Goal: Entertainment & Leisure: Browse casually

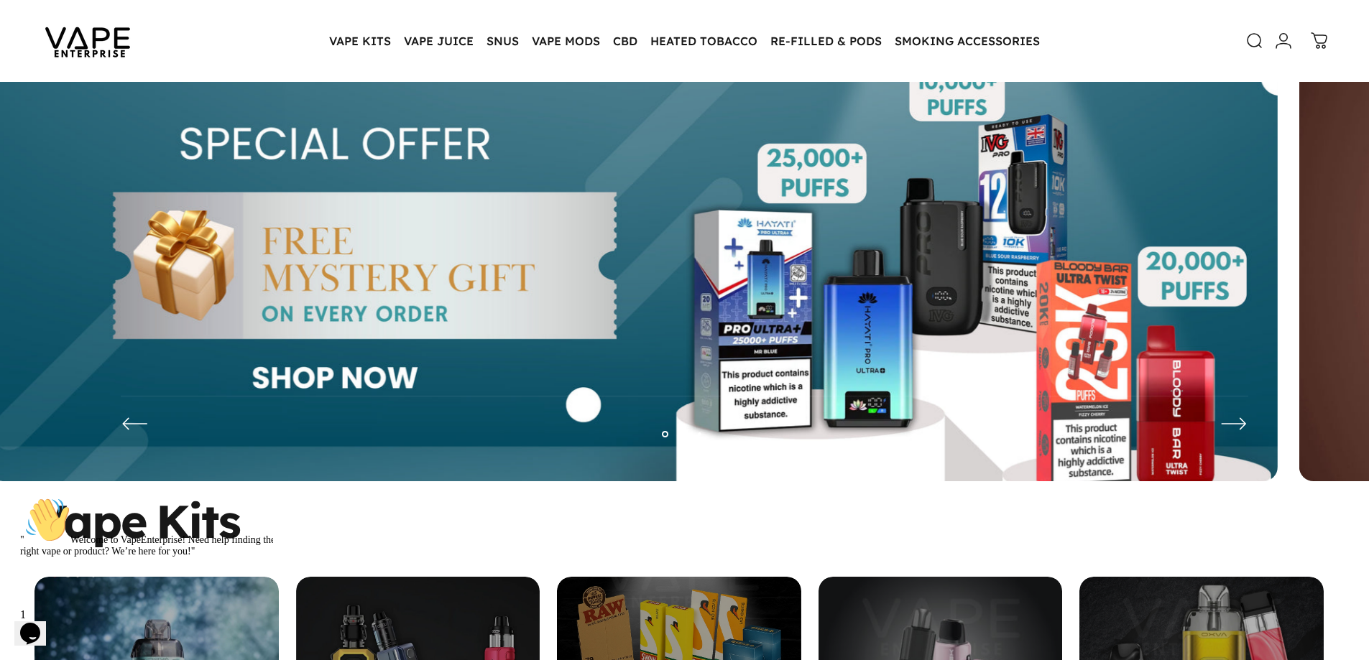
click at [331, 287] on img at bounding box center [633, 276] width 1289 height 453
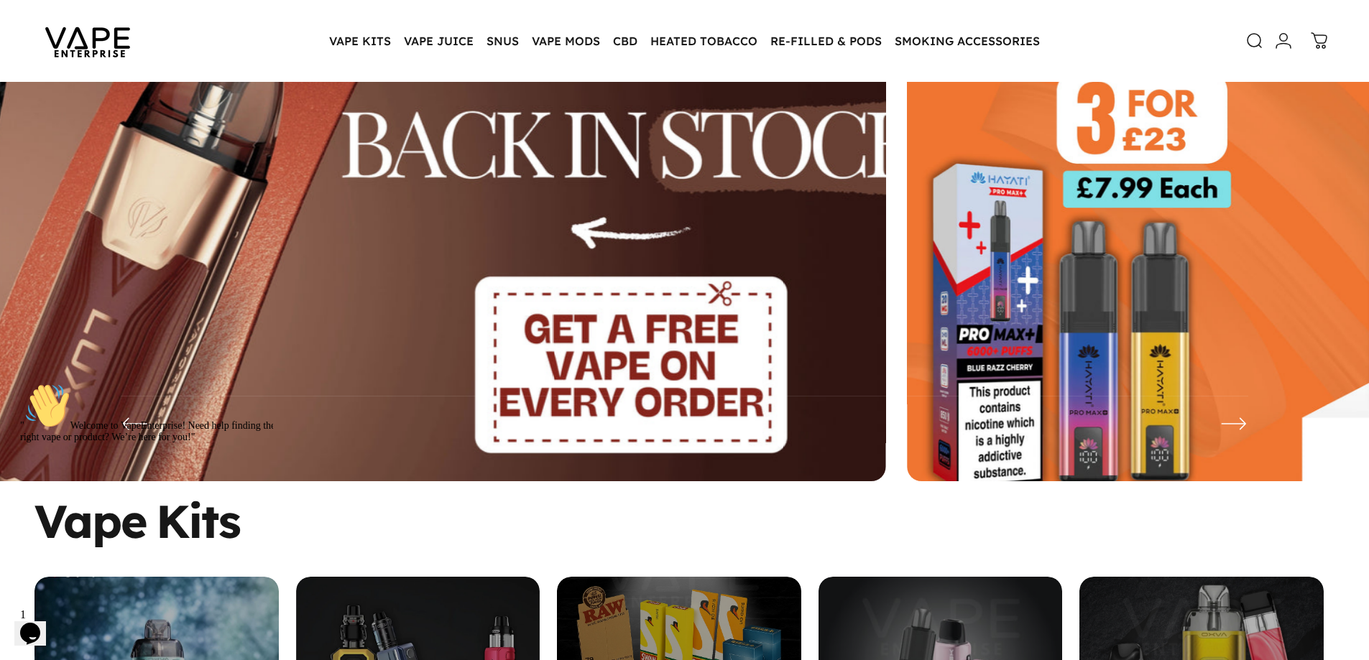
click at [302, 289] on img at bounding box center [240, 277] width 1675 height 588
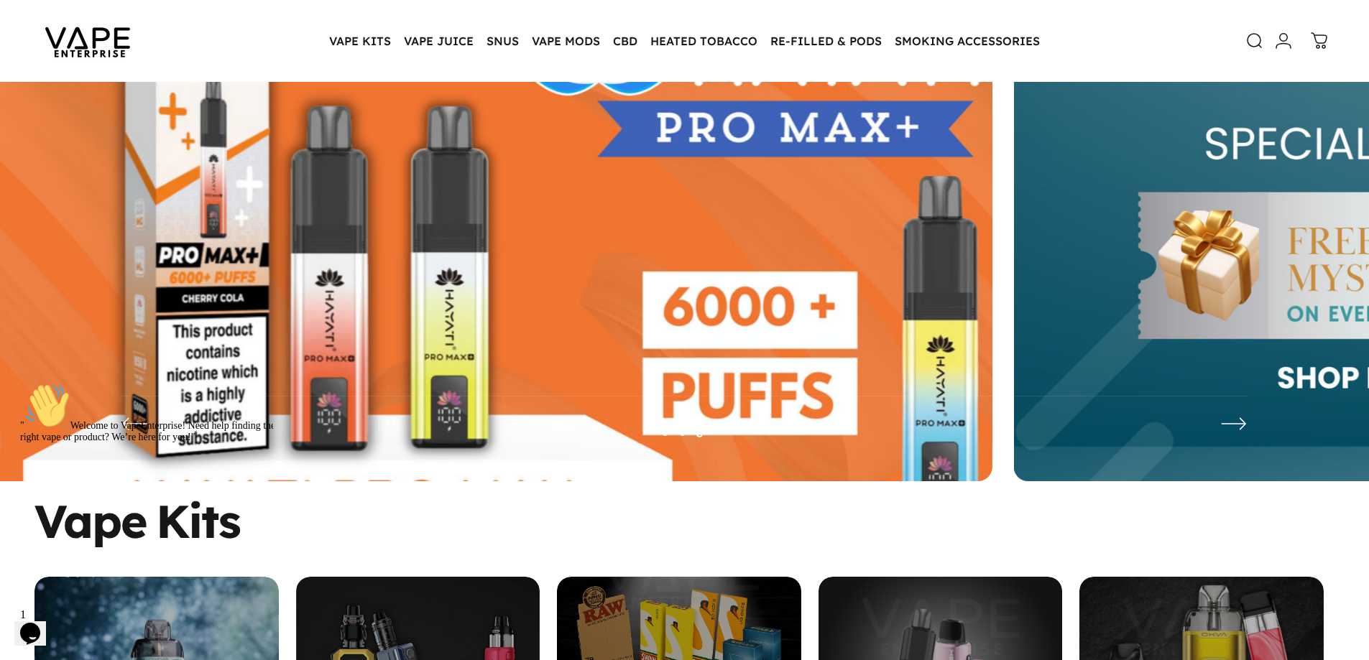
click at [528, 289] on img at bounding box center [347, 277] width 1675 height 588
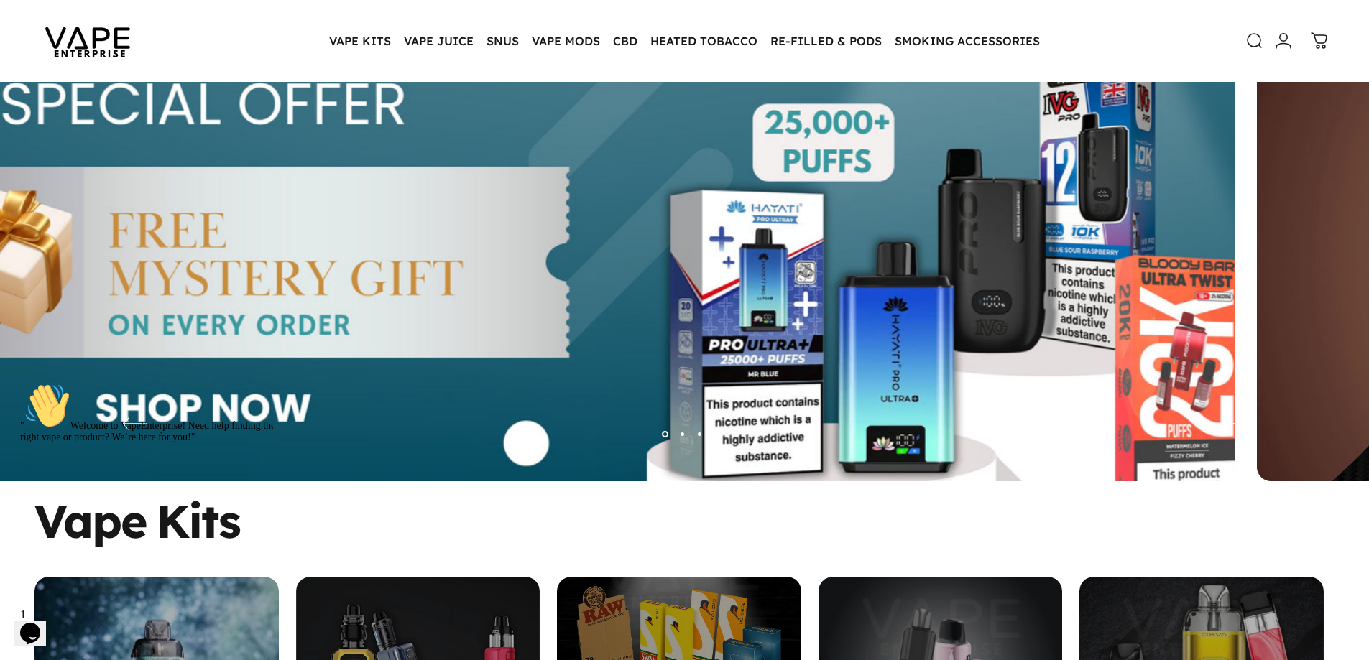
click at [498, 269] on img at bounding box center [590, 277] width 1675 height 588
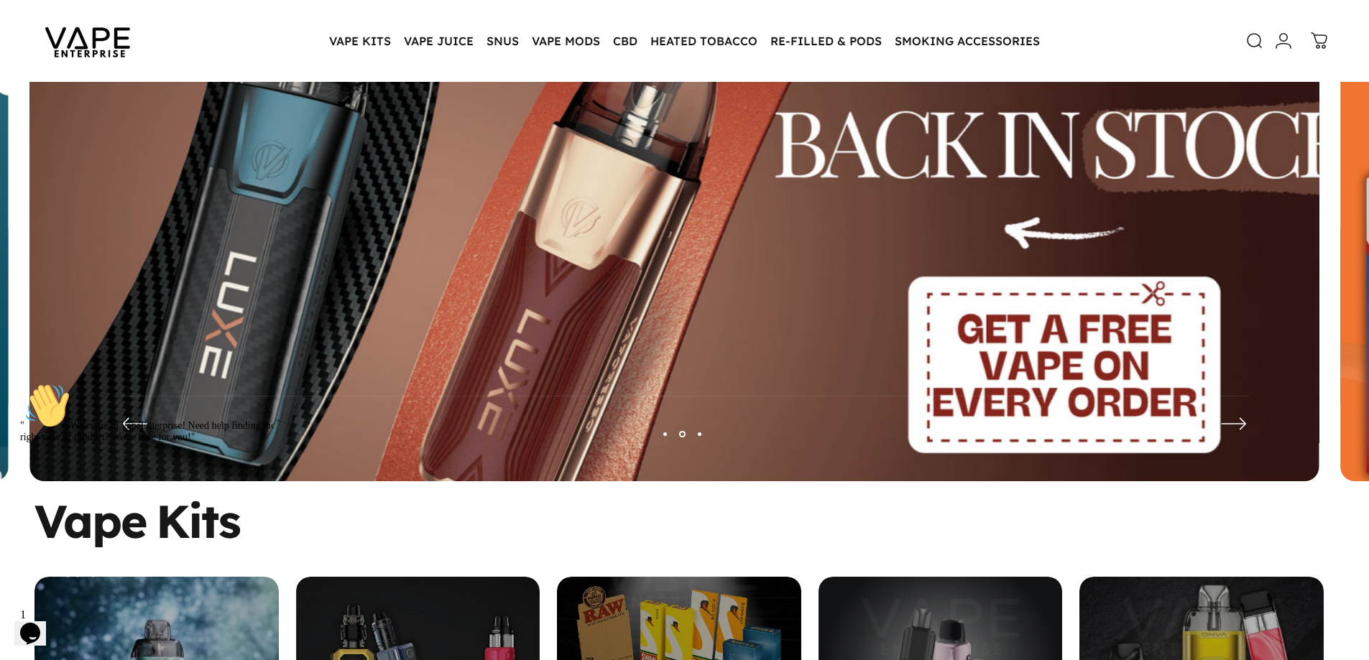
click at [523, 278] on img at bounding box center [673, 277] width 1675 height 588
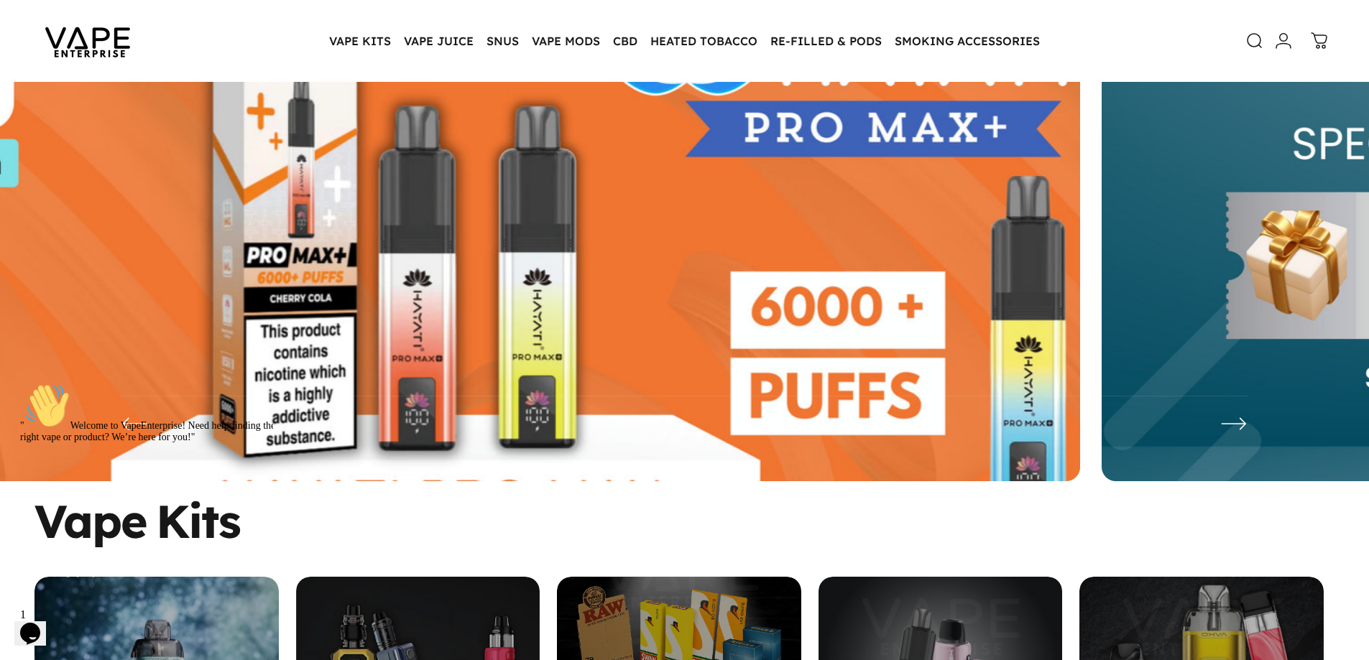
click at [551, 280] on img at bounding box center [435, 277] width 1675 height 588
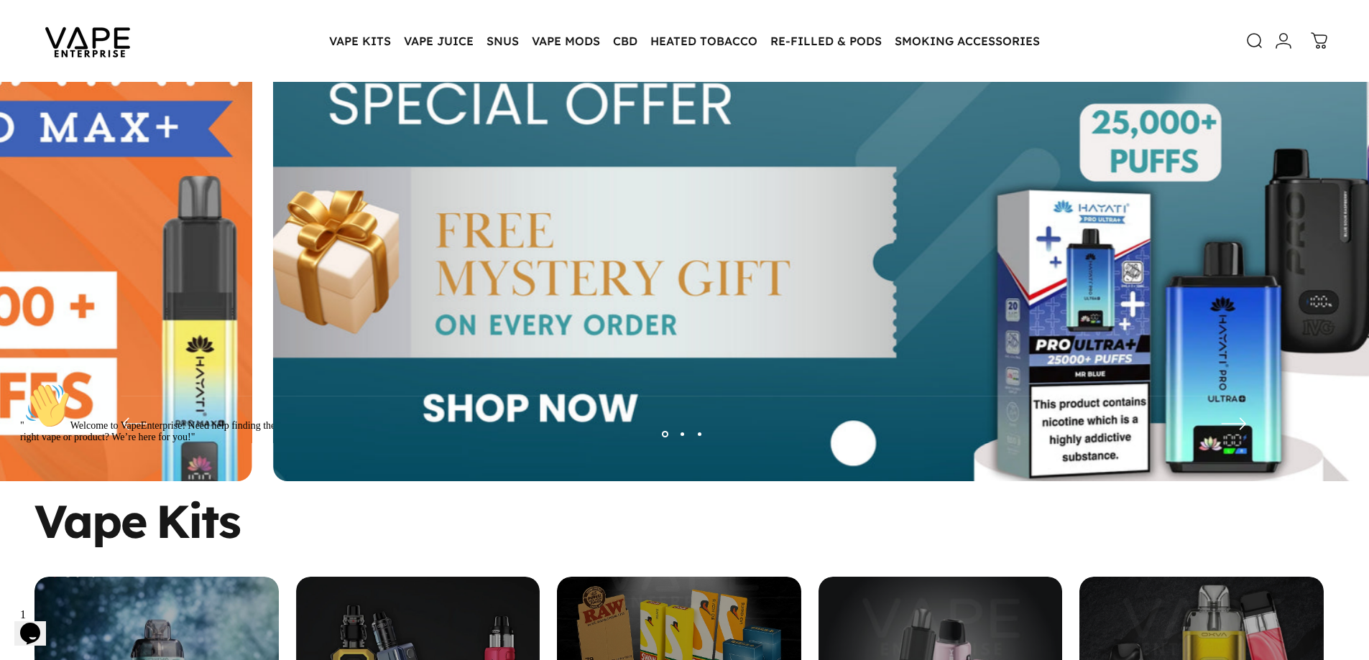
click at [504, 269] on img at bounding box center [917, 277] width 1675 height 588
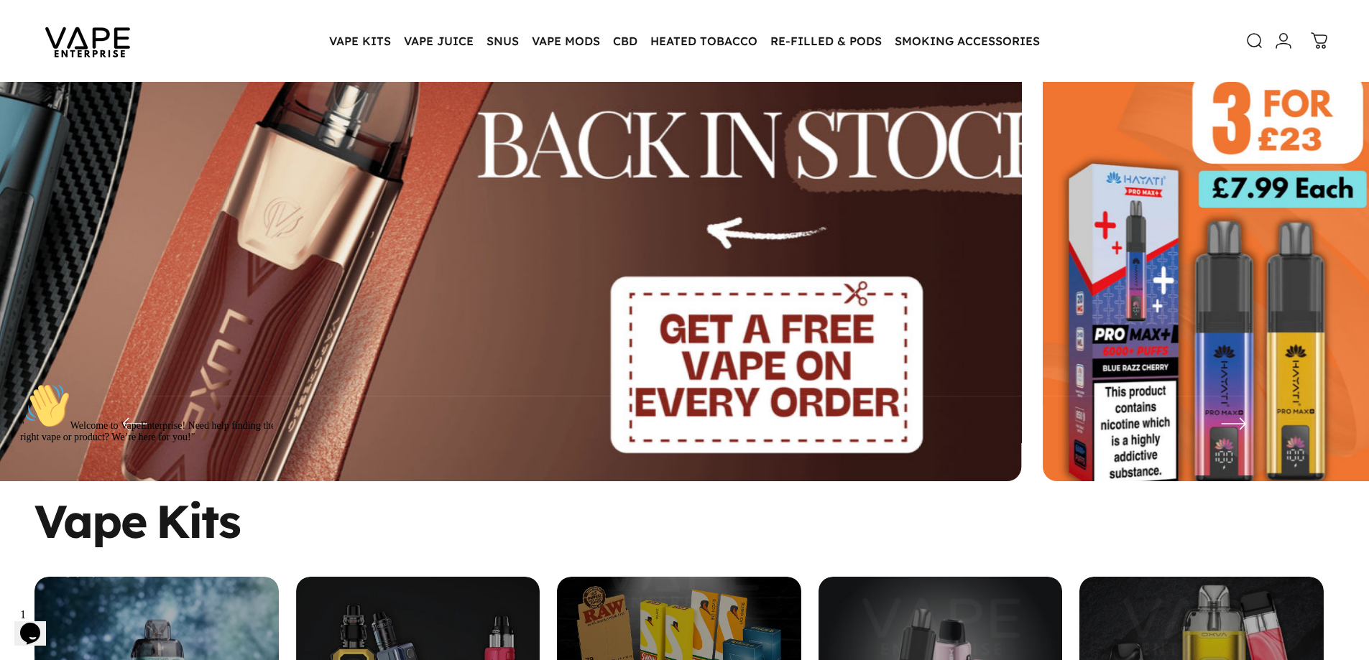
click at [450, 272] on img at bounding box center [376, 277] width 1675 height 588
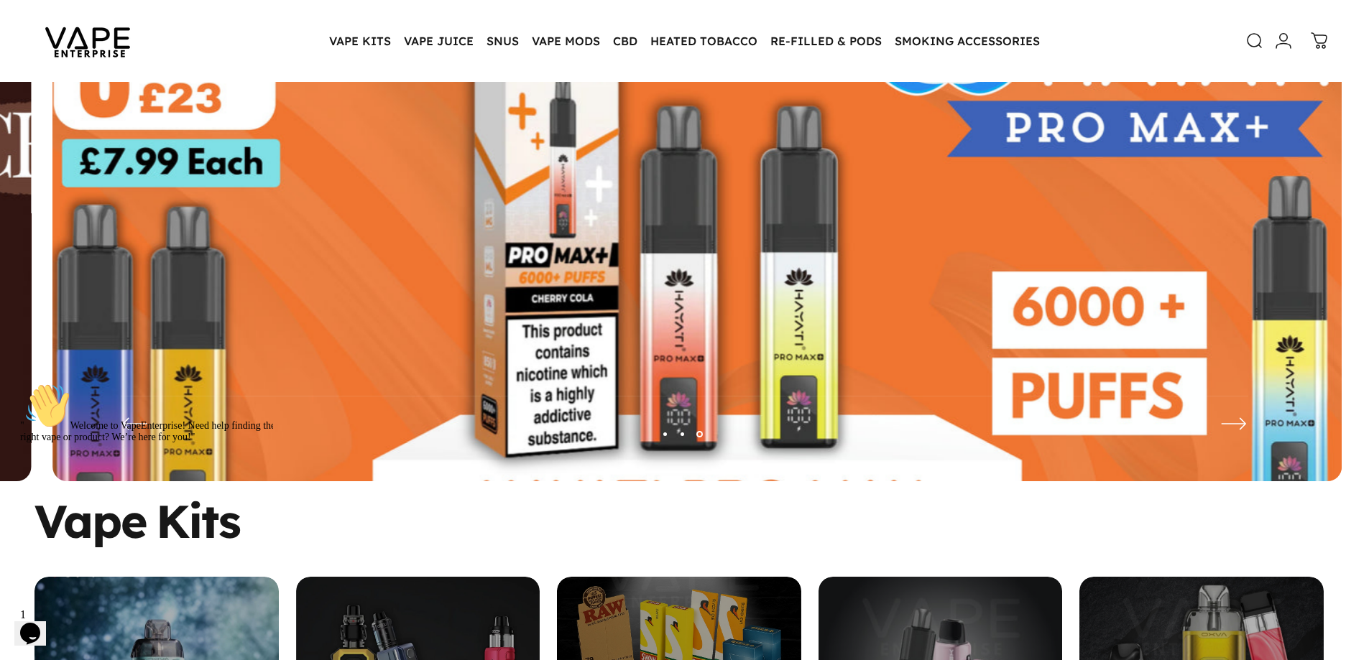
click at [616, 251] on img at bounding box center [696, 277] width 1675 height 588
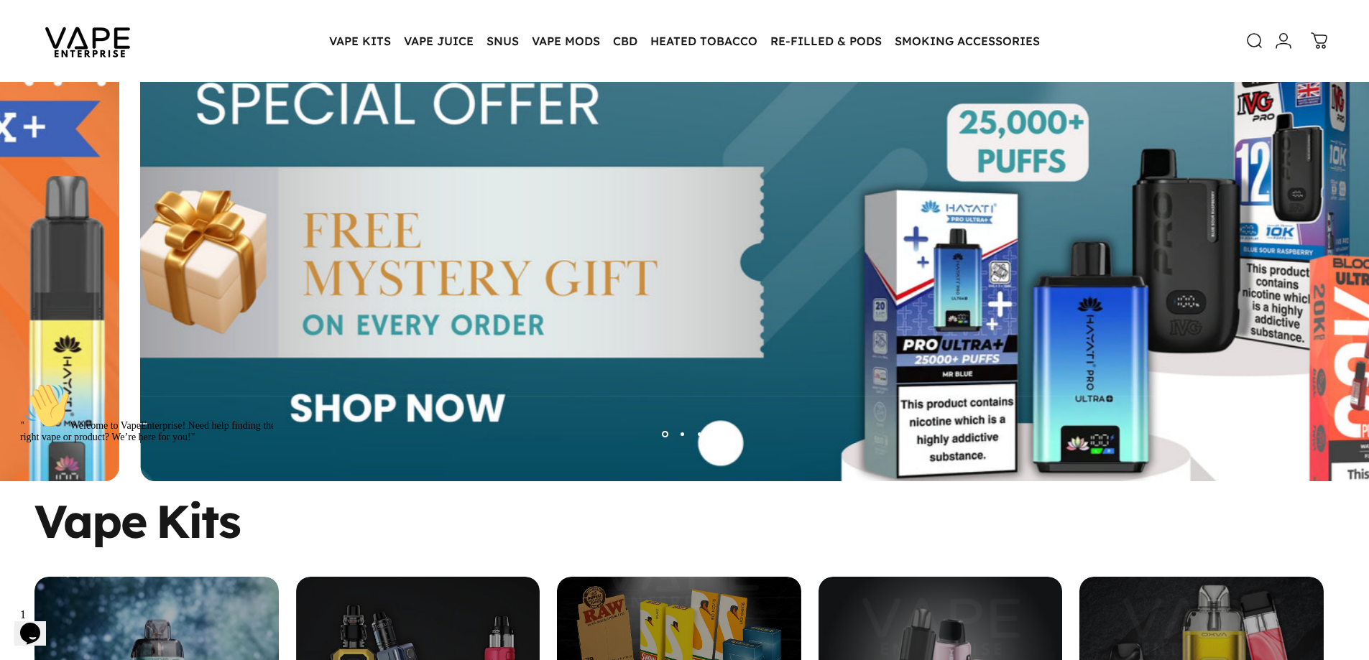
click at [550, 239] on img at bounding box center [785, 277] width 1675 height 588
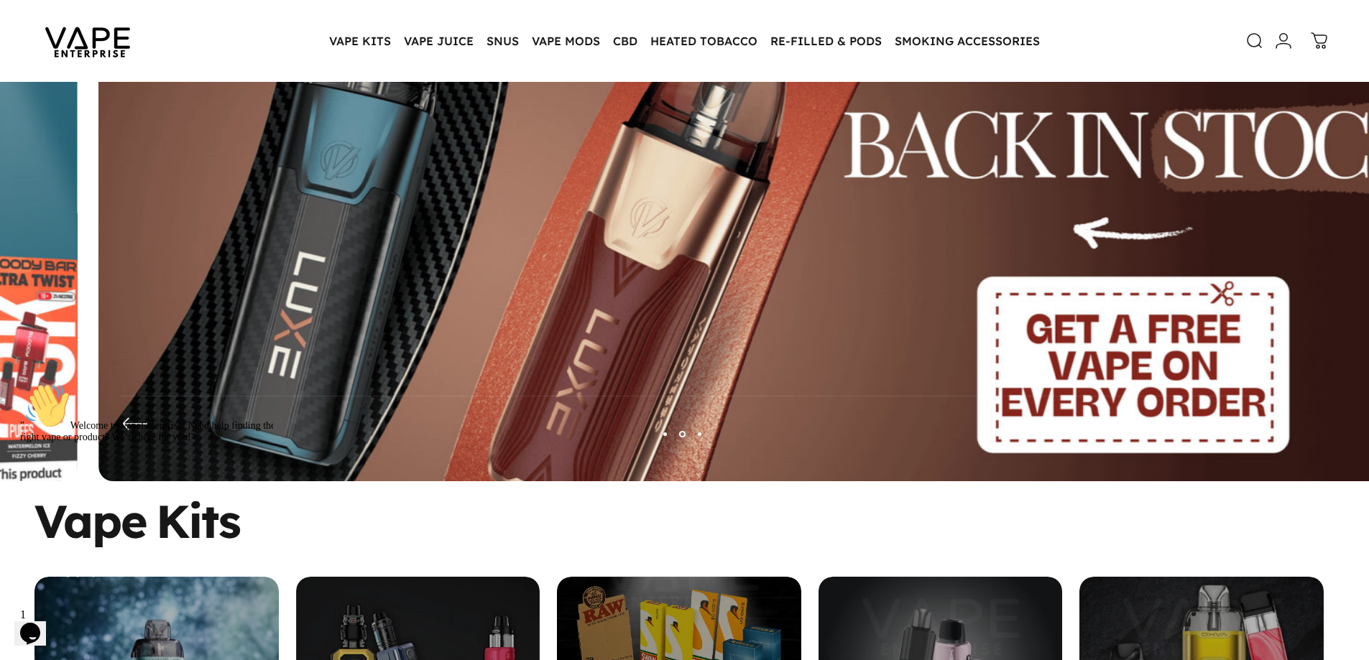
click at [592, 231] on img at bounding box center [742, 277] width 1675 height 588
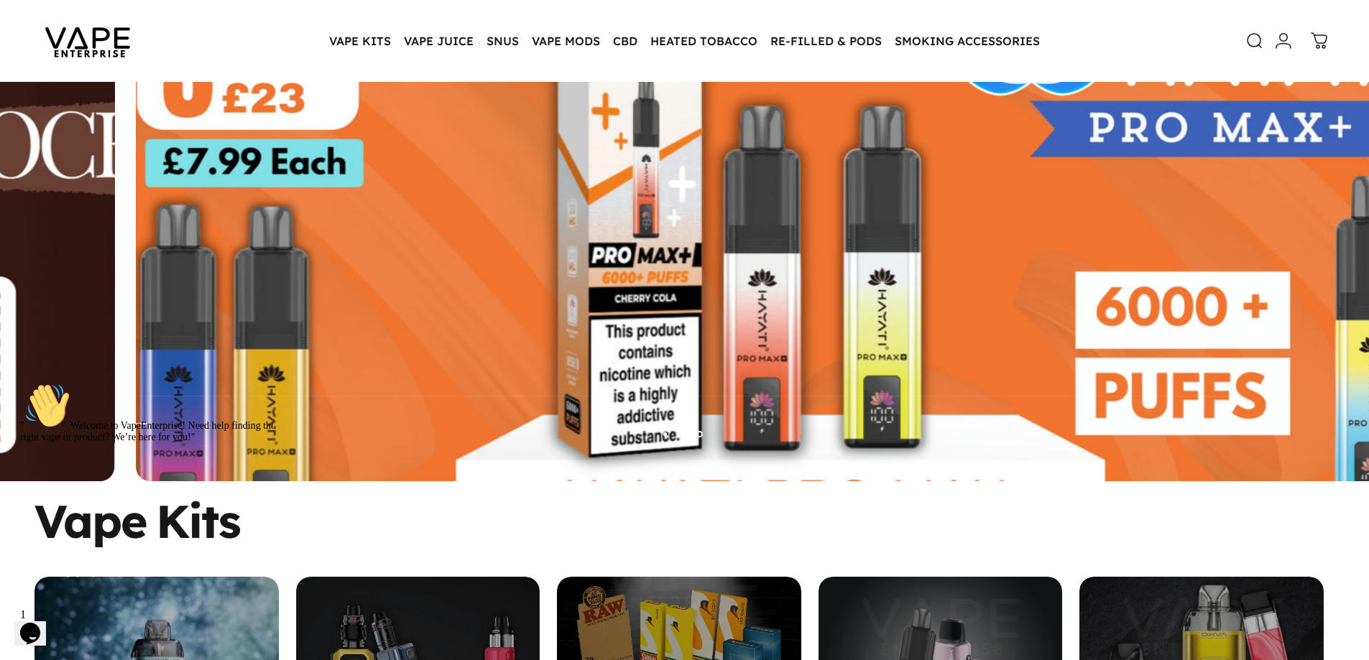
click at [582, 246] on img at bounding box center [780, 277] width 1675 height 588
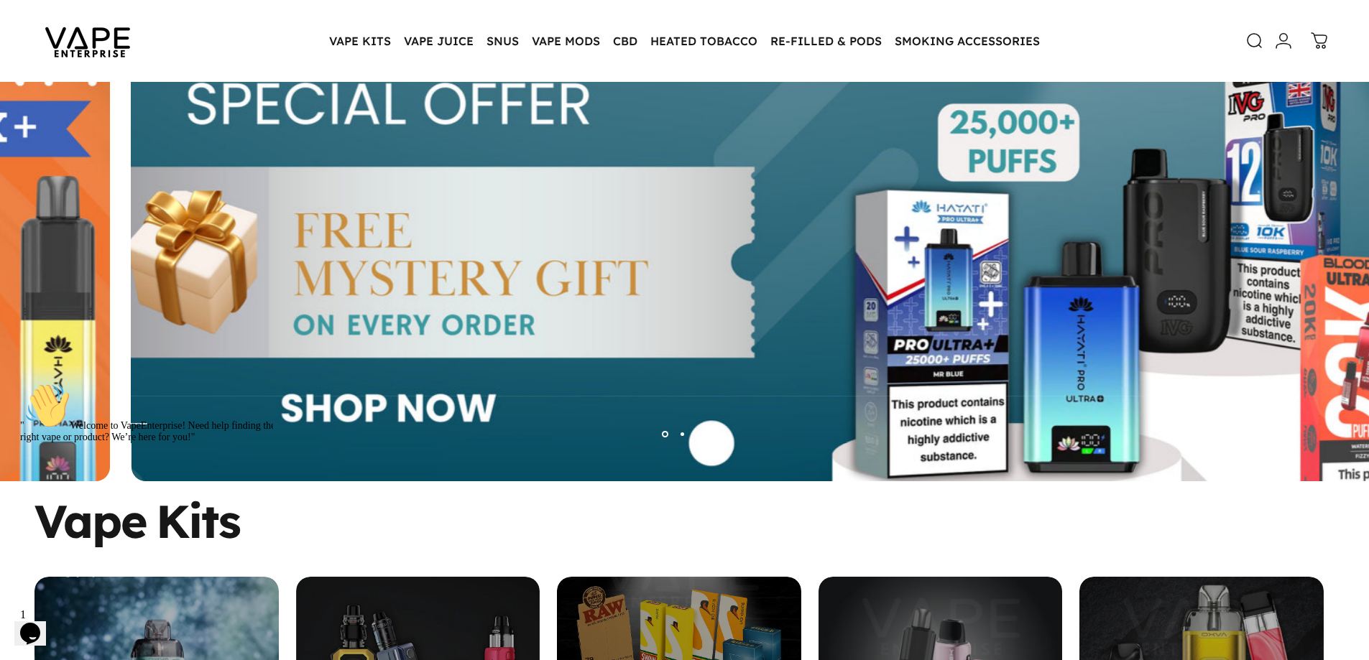
click at [660, 245] on img at bounding box center [775, 277] width 1675 height 588
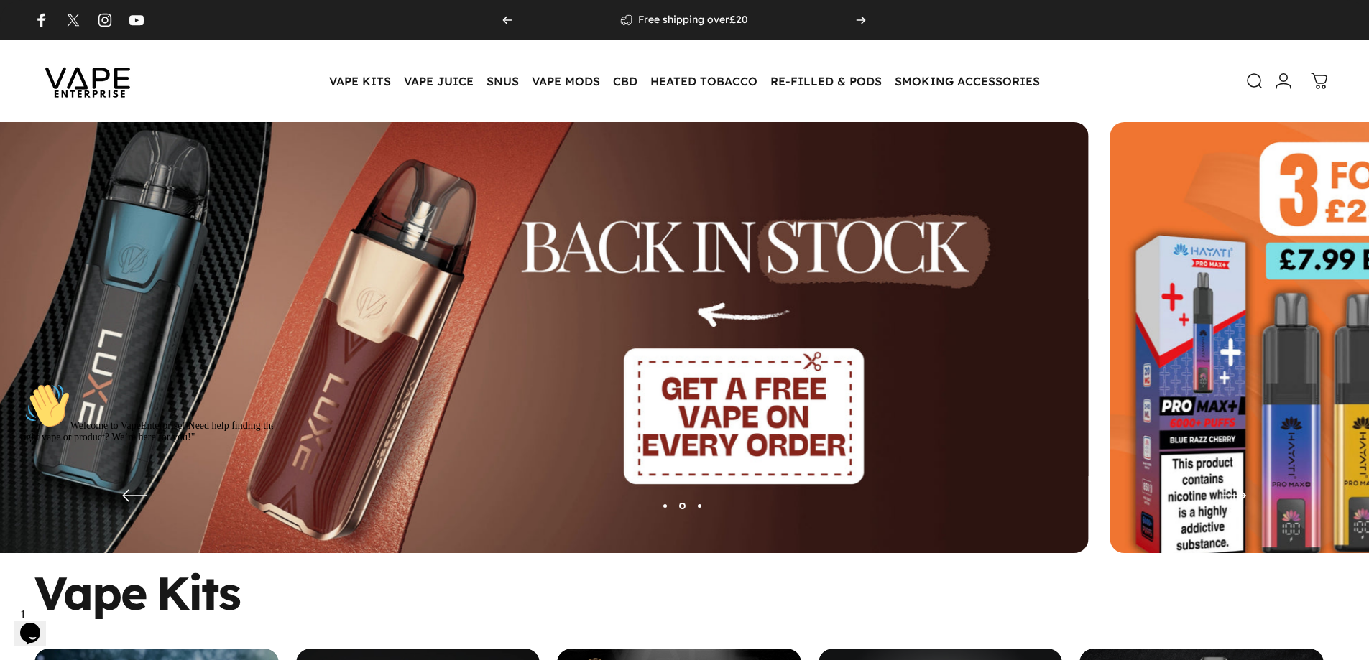
click at [593, 368] on img at bounding box center [444, 348] width 1289 height 453
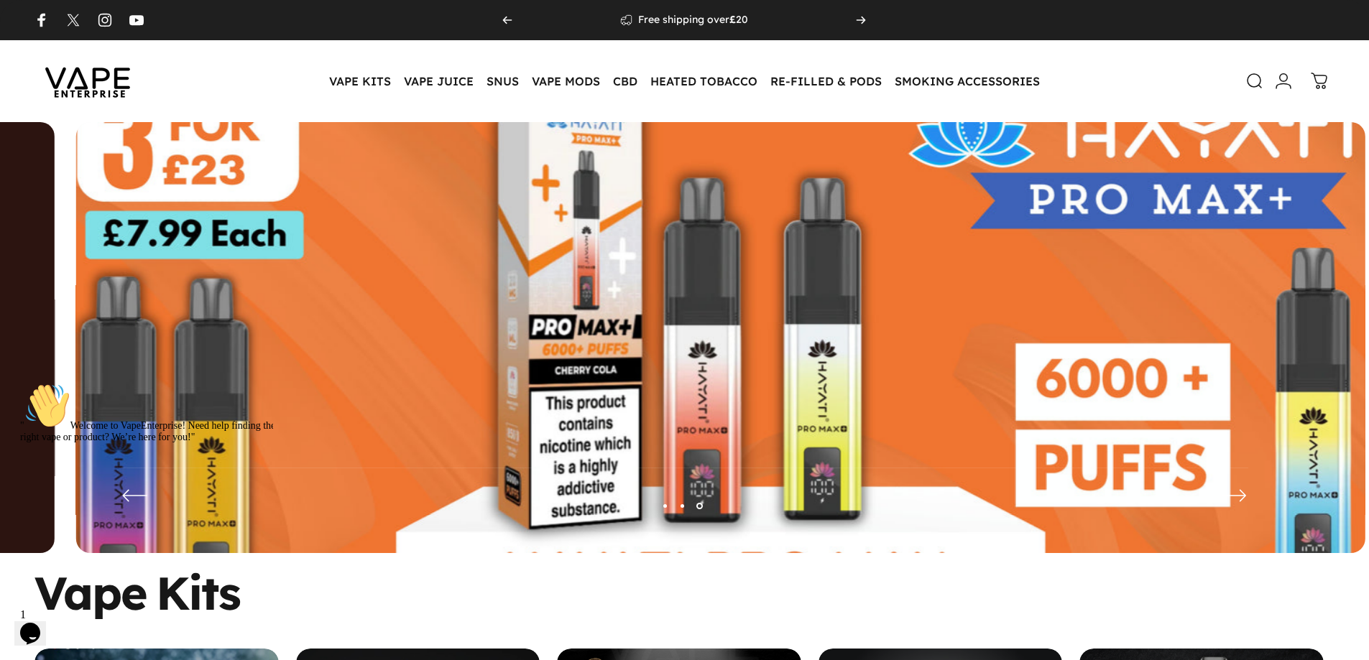
click at [681, 359] on img at bounding box center [720, 349] width 1675 height 588
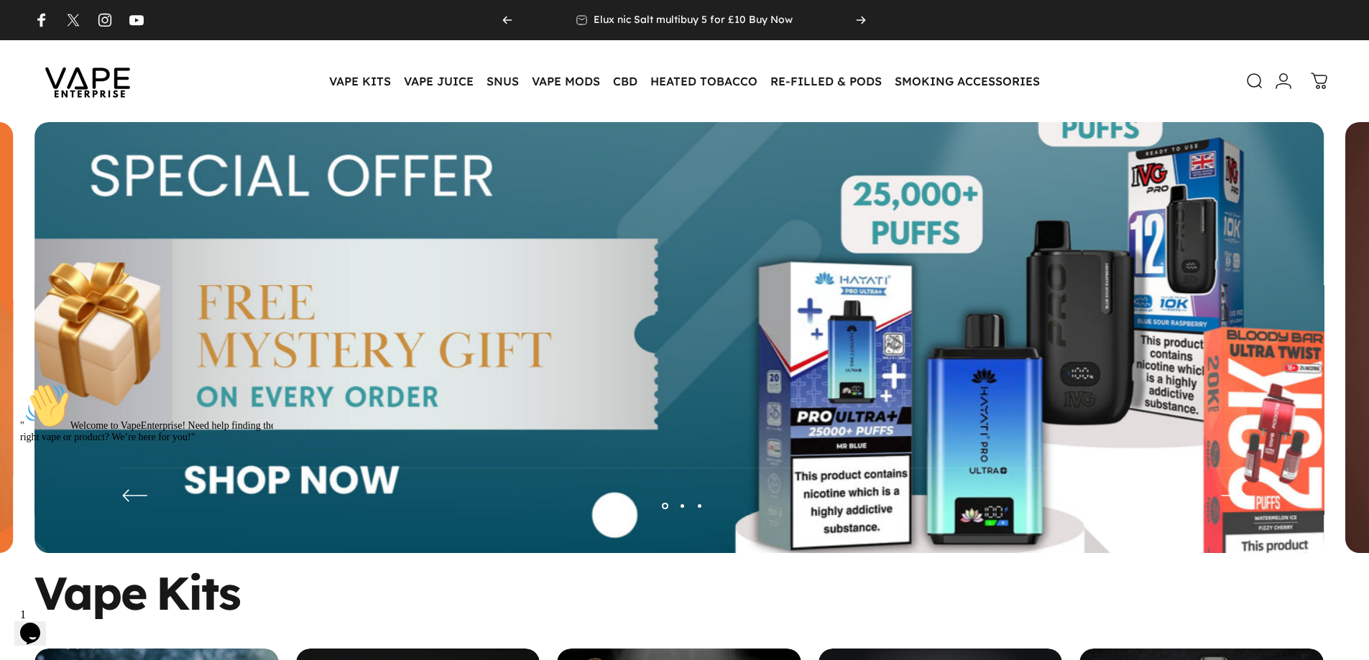
drag, startPoint x: 935, startPoint y: 369, endPoint x: 512, endPoint y: 352, distance: 423.5
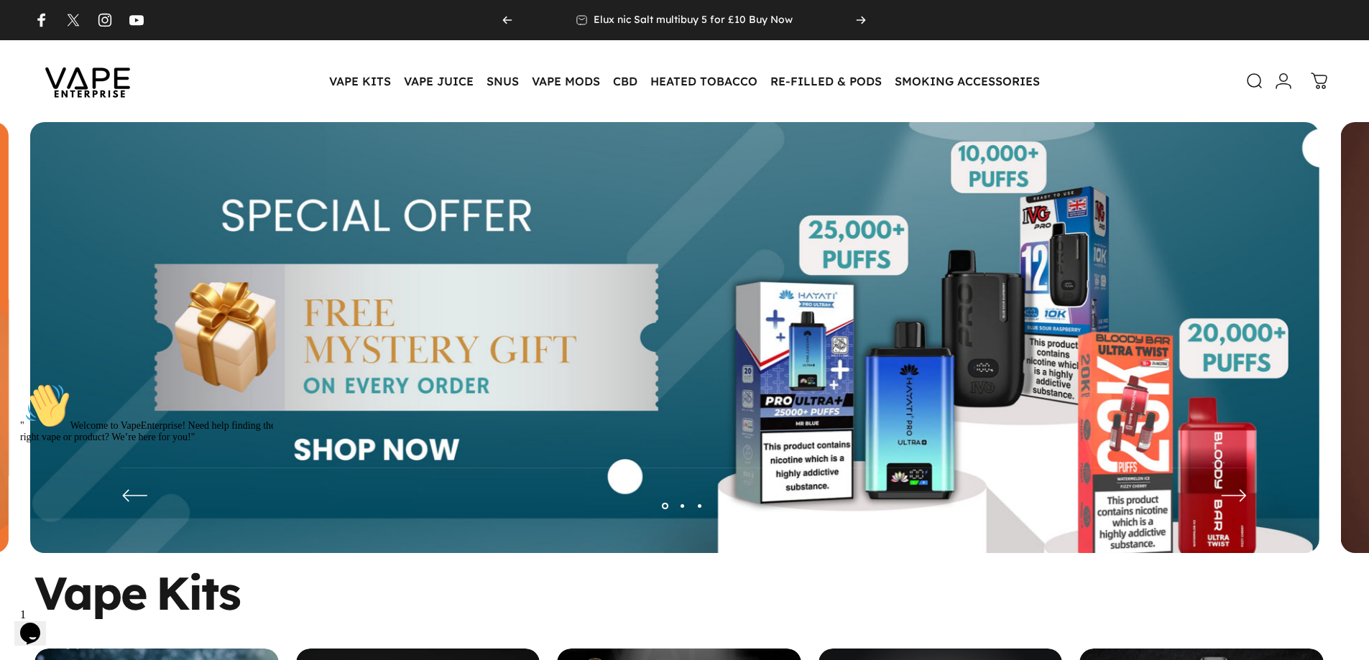
click at [362, 318] on img at bounding box center [674, 348] width 1289 height 453
